Goal: Information Seeking & Learning: Learn about a topic

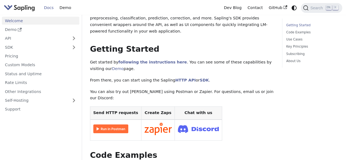
scroll to position [56, 0]
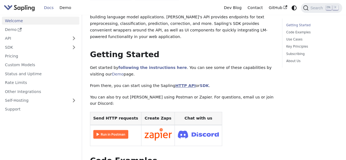
click at [175, 83] on link "HTTP API" at bounding box center [185, 85] width 20 height 4
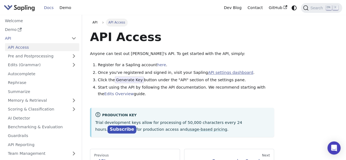
click at [221, 72] on link "API settings dashboard" at bounding box center [230, 72] width 45 height 4
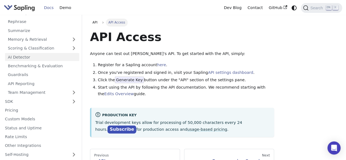
scroll to position [70, 0]
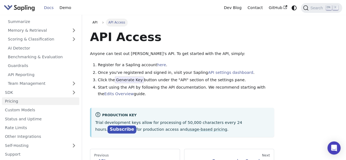
click at [16, 101] on link "Pricing" at bounding box center [40, 101] width 77 height 8
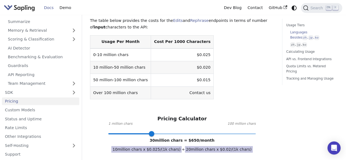
scroll to position [184, 0]
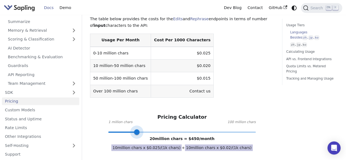
type input "1"
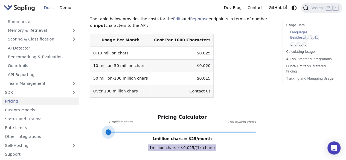
drag, startPoint x: 151, startPoint y: 128, endPoint x: 106, endPoint y: 122, distance: 45.8
click at [106, 129] on span at bounding box center [107, 131] width 5 height 5
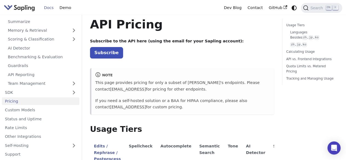
scroll to position [12, 0]
